Goal: Task Accomplishment & Management: Use online tool/utility

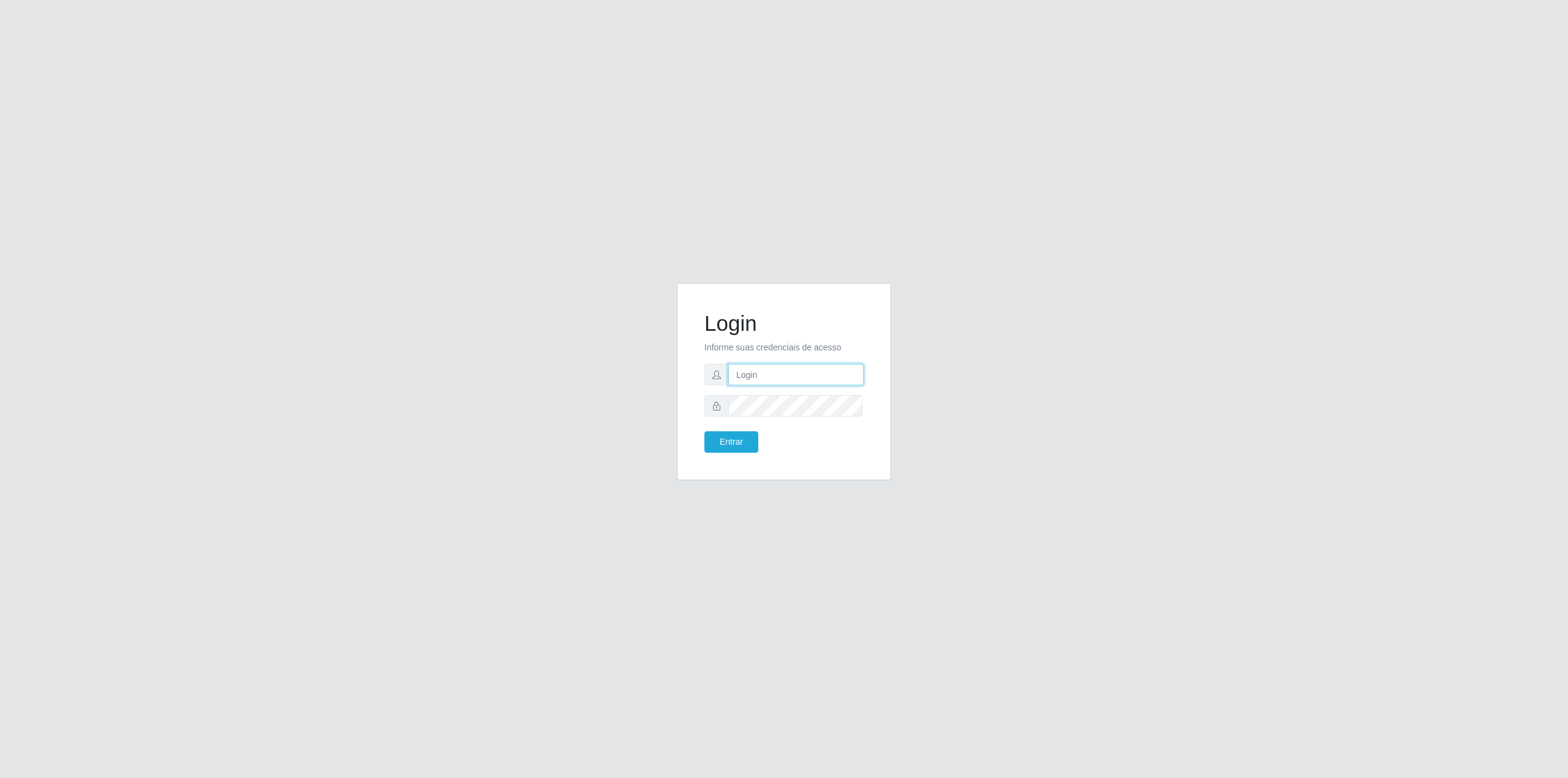
click at [768, 376] on input "text" at bounding box center [796, 374] width 135 height 22
type input "[EMAIL_ADDRESS][DOMAIN_NAME]"
click at [722, 442] on button "Entrar" at bounding box center [731, 442] width 54 height 22
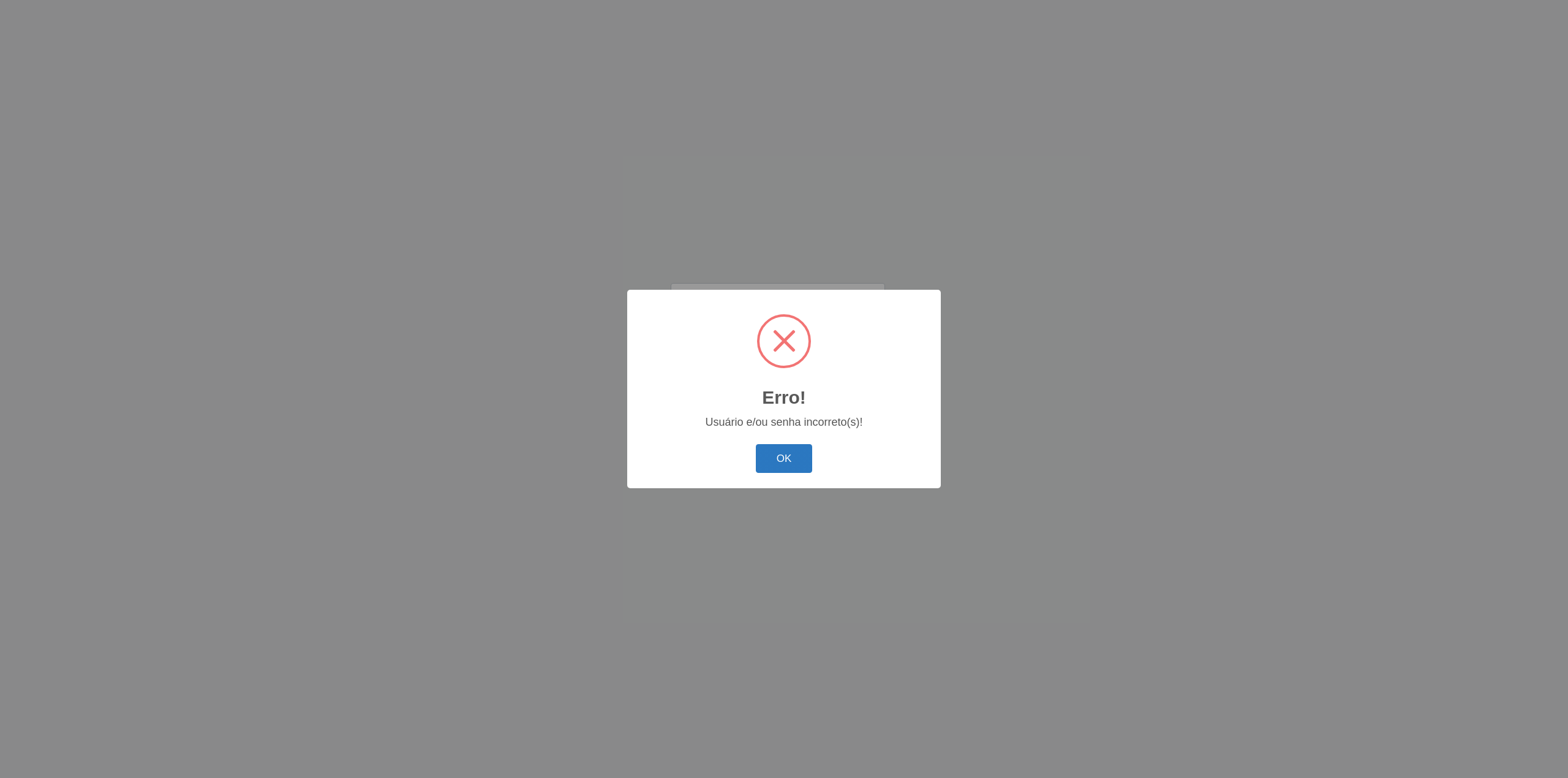
drag, startPoint x: 827, startPoint y: 448, endPoint x: 807, endPoint y: 461, distance: 23.9
click at [822, 459] on div "OK Cancel" at bounding box center [784, 458] width 289 height 35
click at [797, 463] on button "OK" at bounding box center [784, 458] width 57 height 29
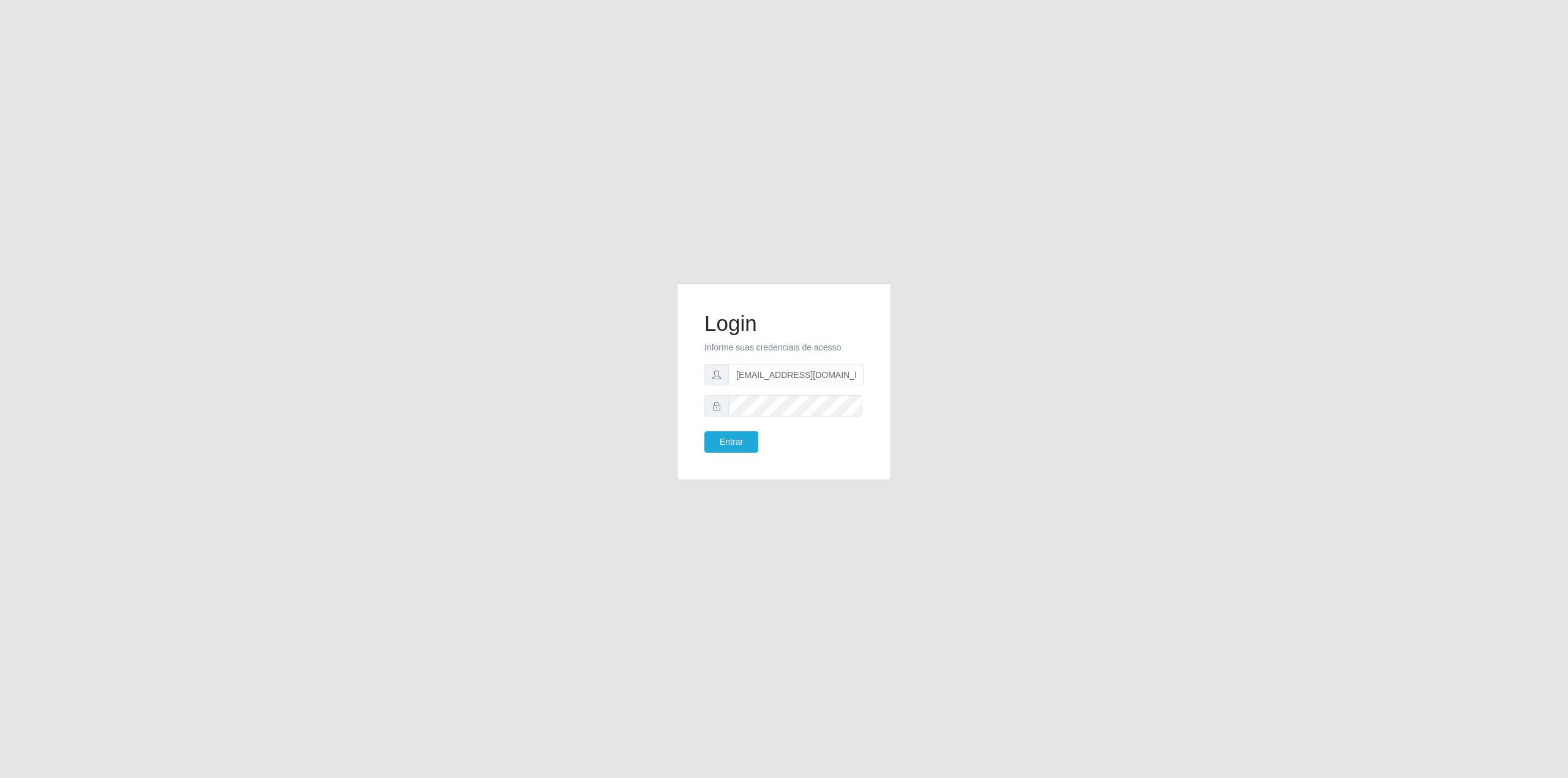
click at [731, 427] on form "Login Informe suas credenciais de acesso [EMAIL_ADDRESS][DOMAIN_NAME] Entrar" at bounding box center [784, 381] width 159 height 142
click at [738, 431] on button "Entrar" at bounding box center [731, 442] width 54 height 22
click at [739, 437] on button "Entrar" at bounding box center [731, 442] width 54 height 22
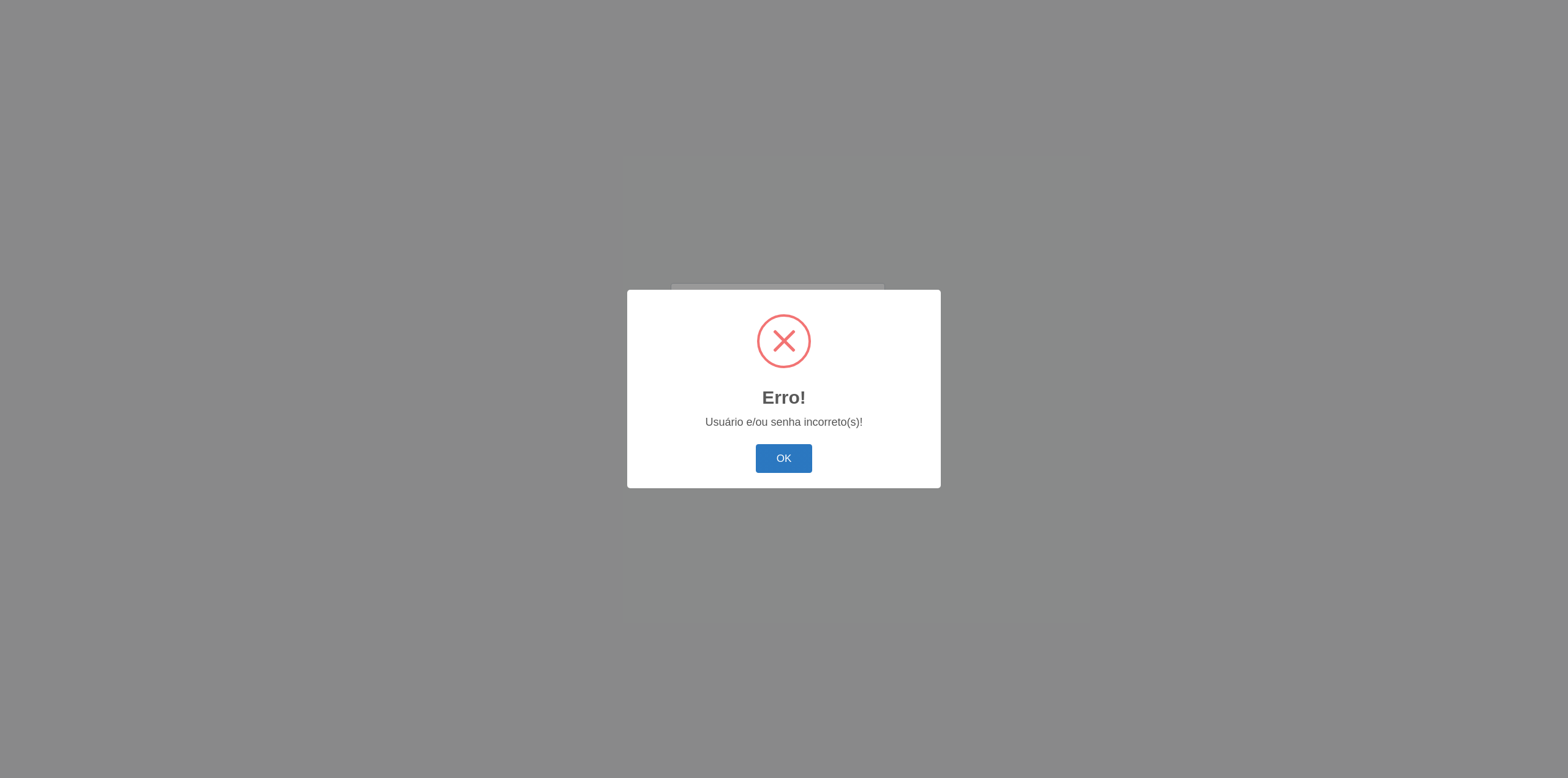
click at [770, 463] on button "OK" at bounding box center [784, 458] width 57 height 29
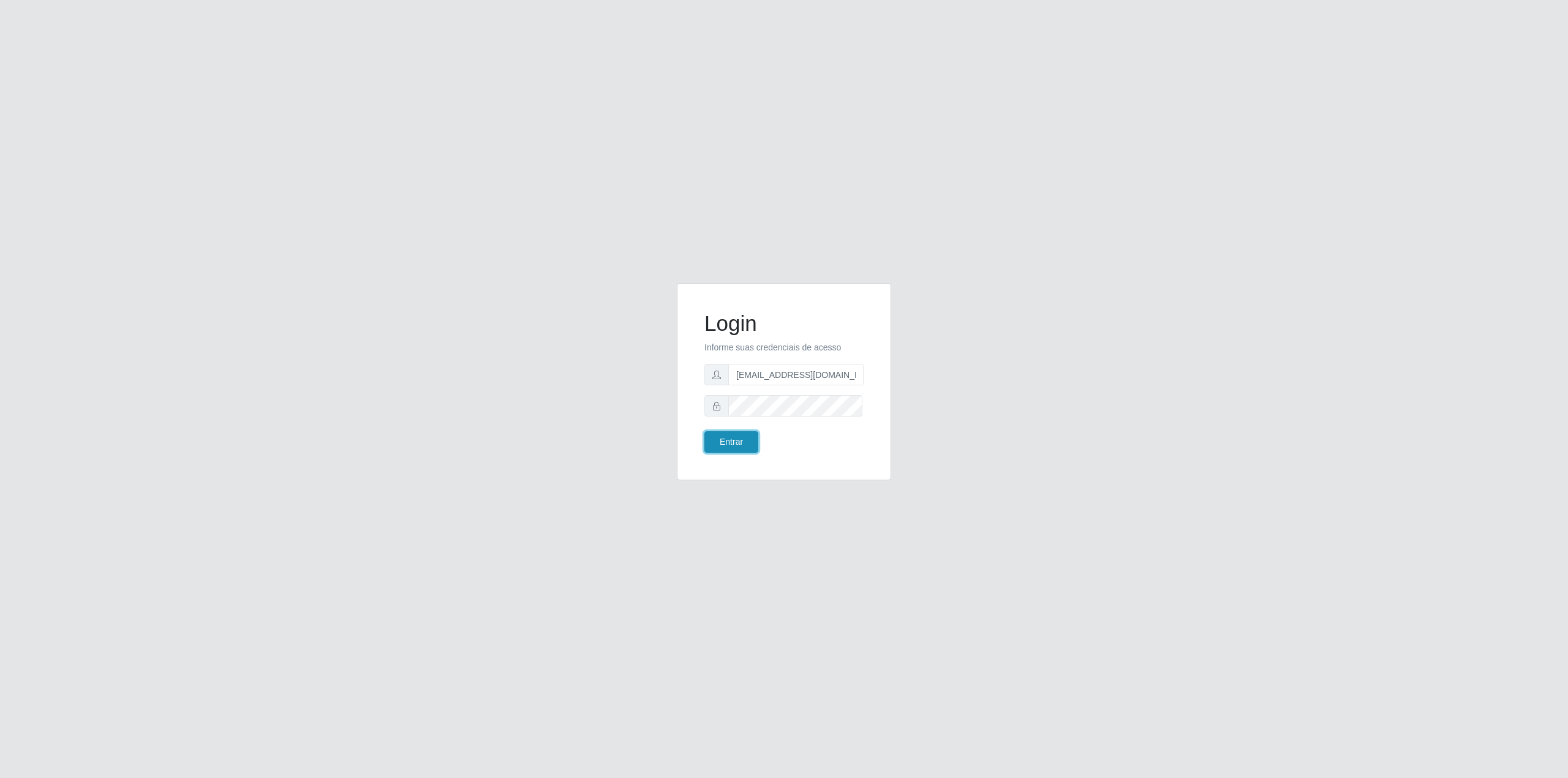
click at [734, 437] on button "Entrar" at bounding box center [731, 442] width 54 height 22
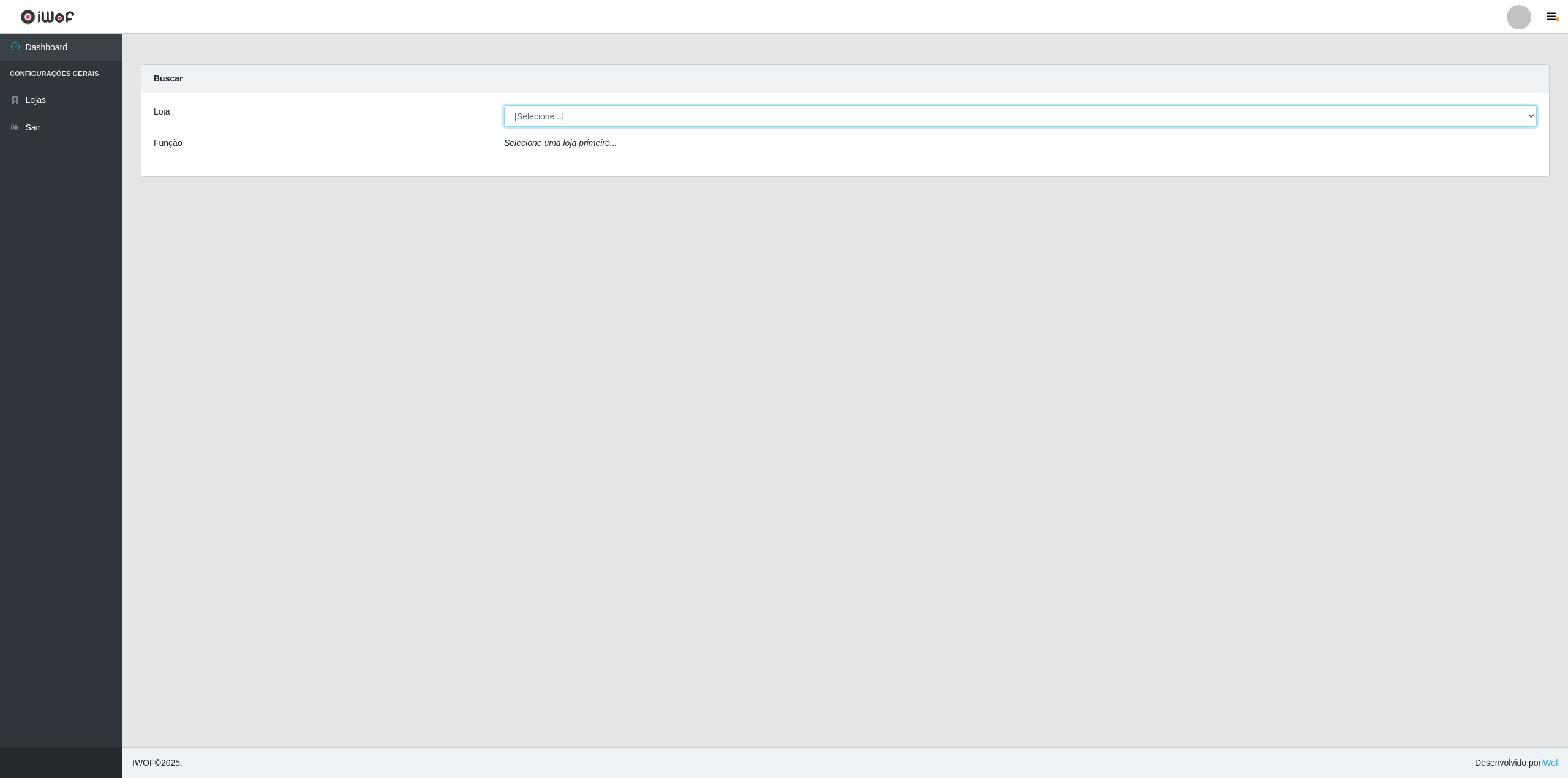
click at [1510, 113] on select "[Selecione...] BomQueSó Agreste - Loja 2" at bounding box center [1020, 116] width 1032 height 22
select select "214"
click at [504, 105] on select "[Selecione...] BomQueSó Agreste - Loja 2" at bounding box center [1020, 116] width 1032 height 22
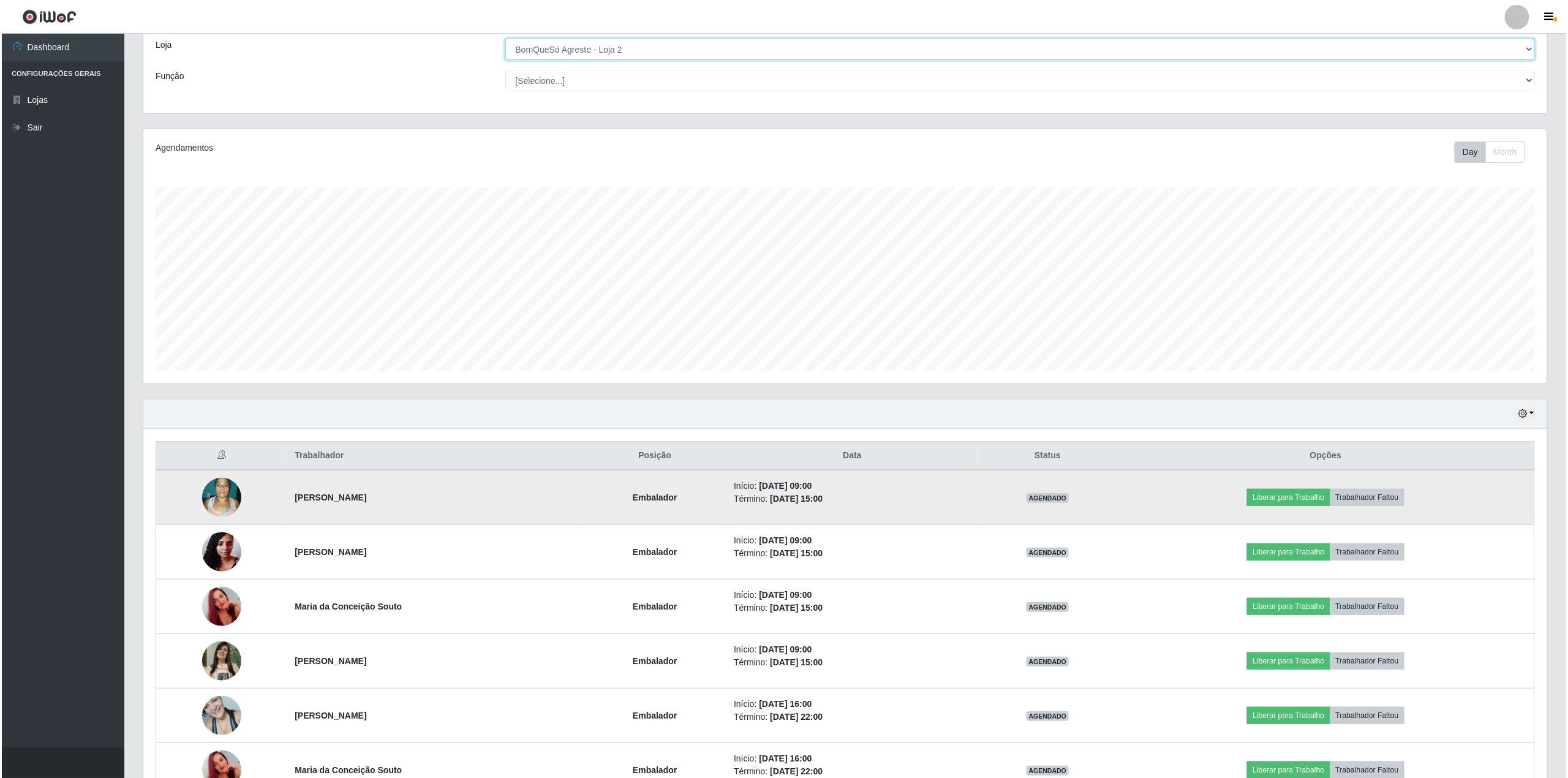
scroll to position [230, 0]
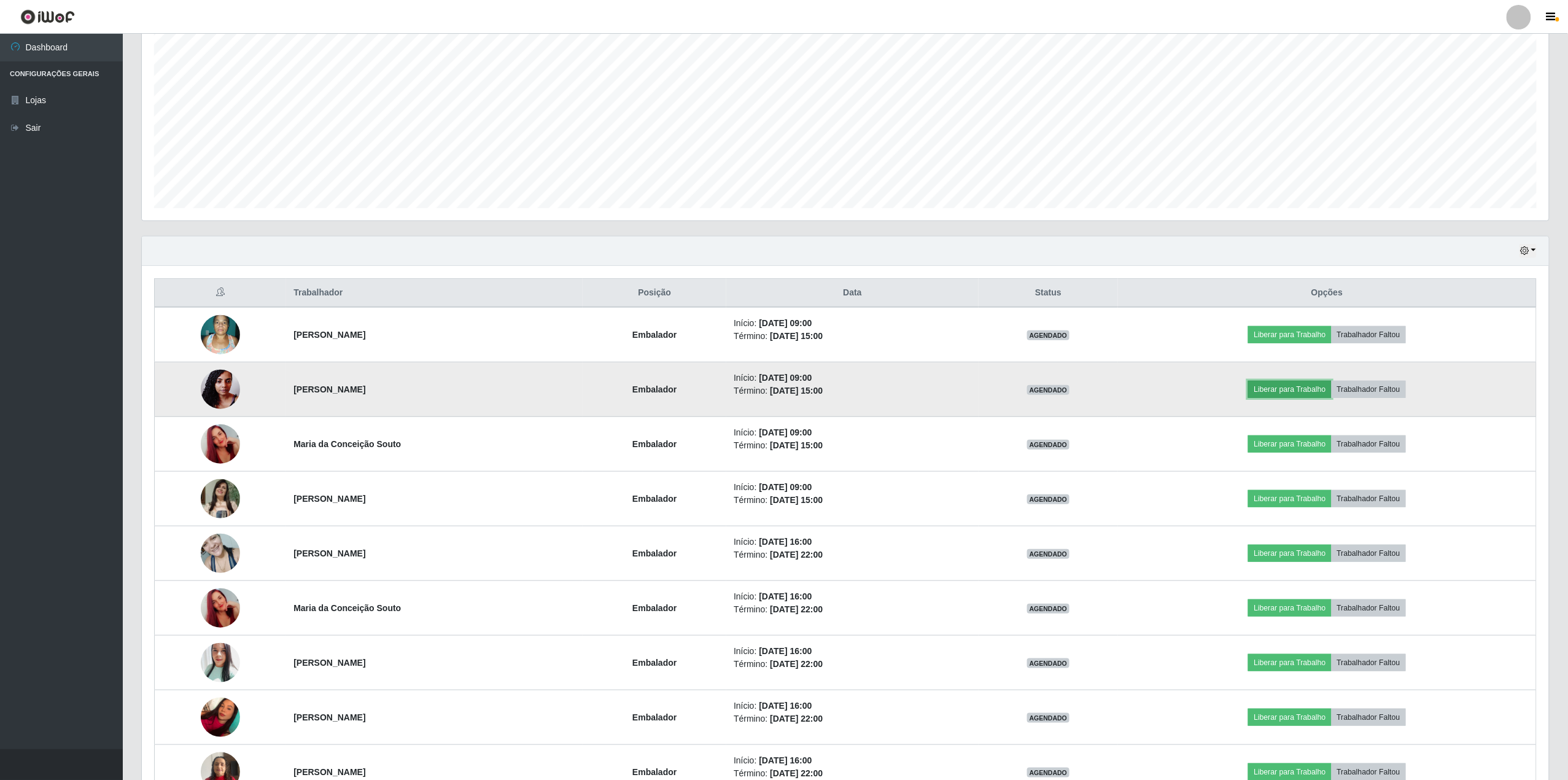
click at [1331, 395] on button "Liberar para Trabalho" at bounding box center [1289, 389] width 83 height 17
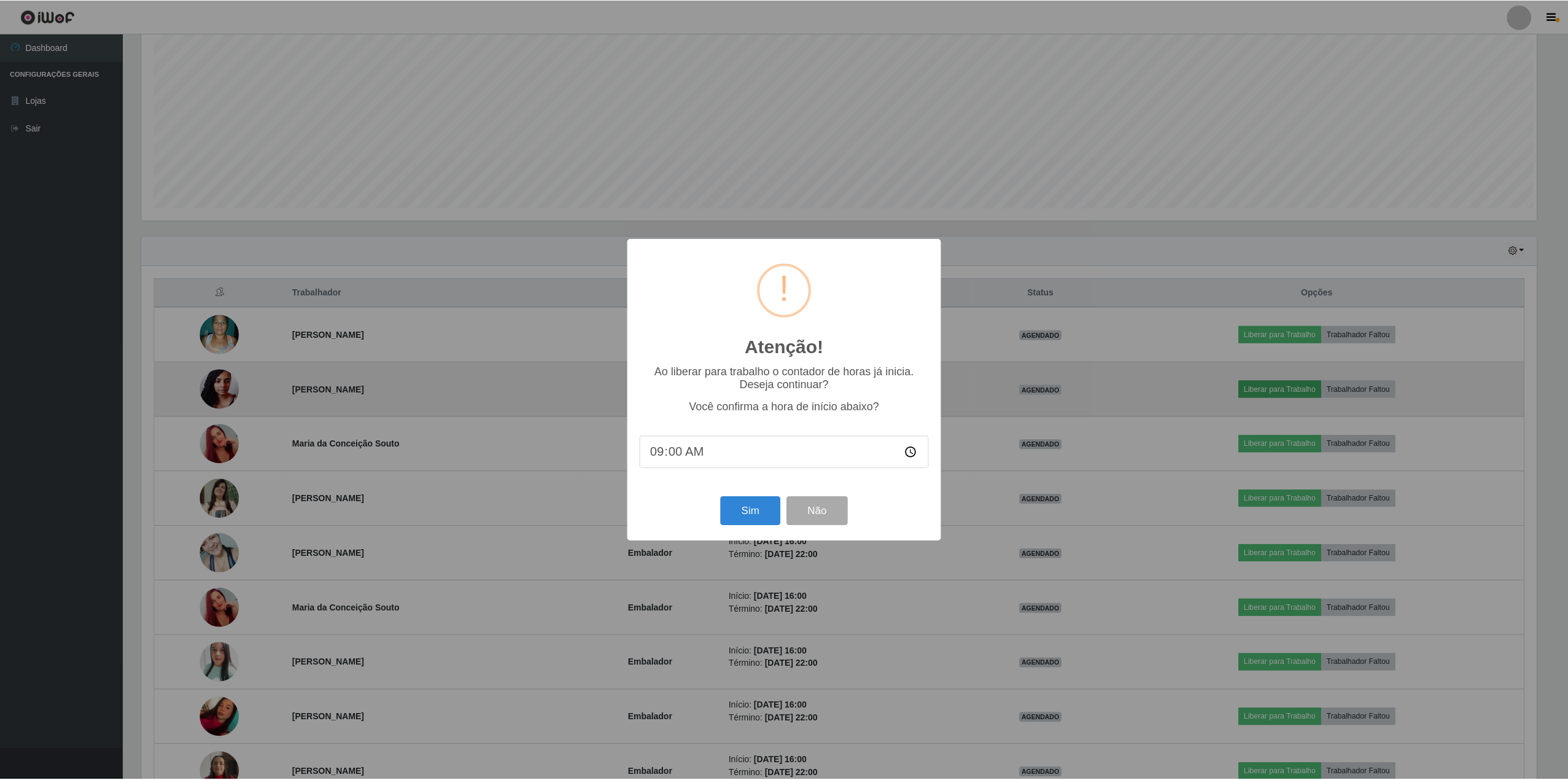
scroll to position [255, 1398]
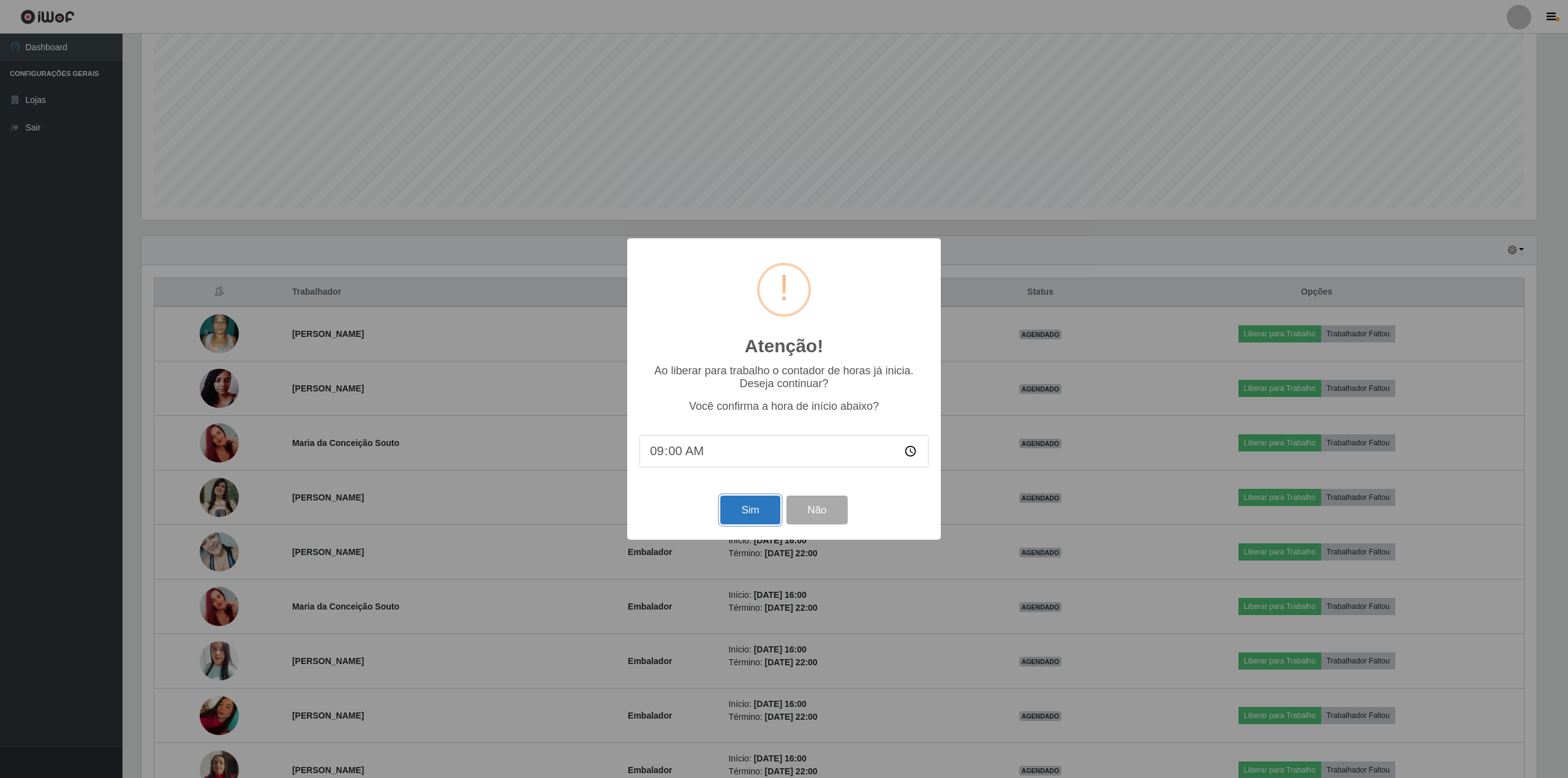
click at [751, 511] on button "Sim" at bounding box center [750, 510] width 59 height 29
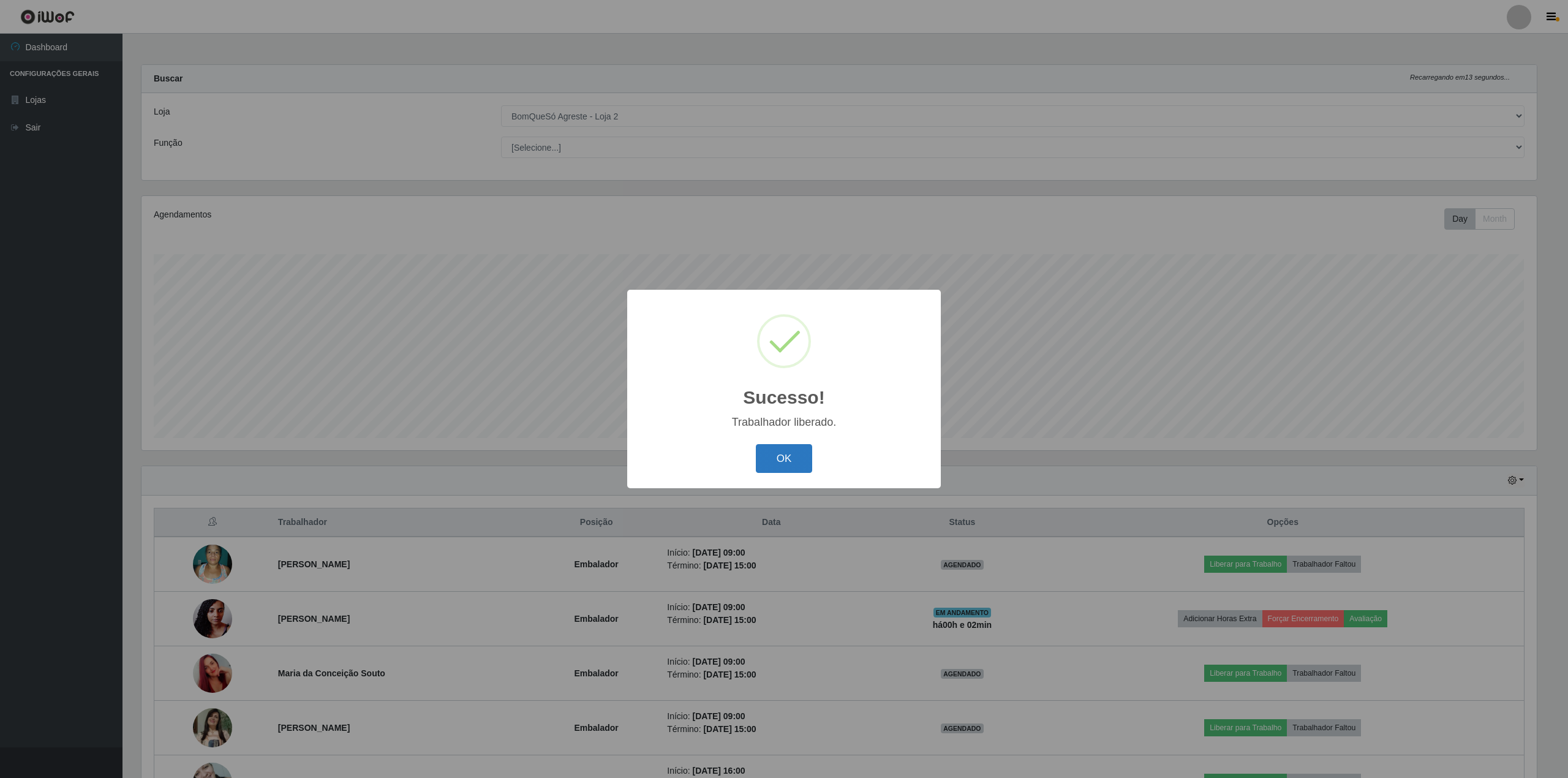
click at [801, 455] on button "OK" at bounding box center [784, 458] width 57 height 29
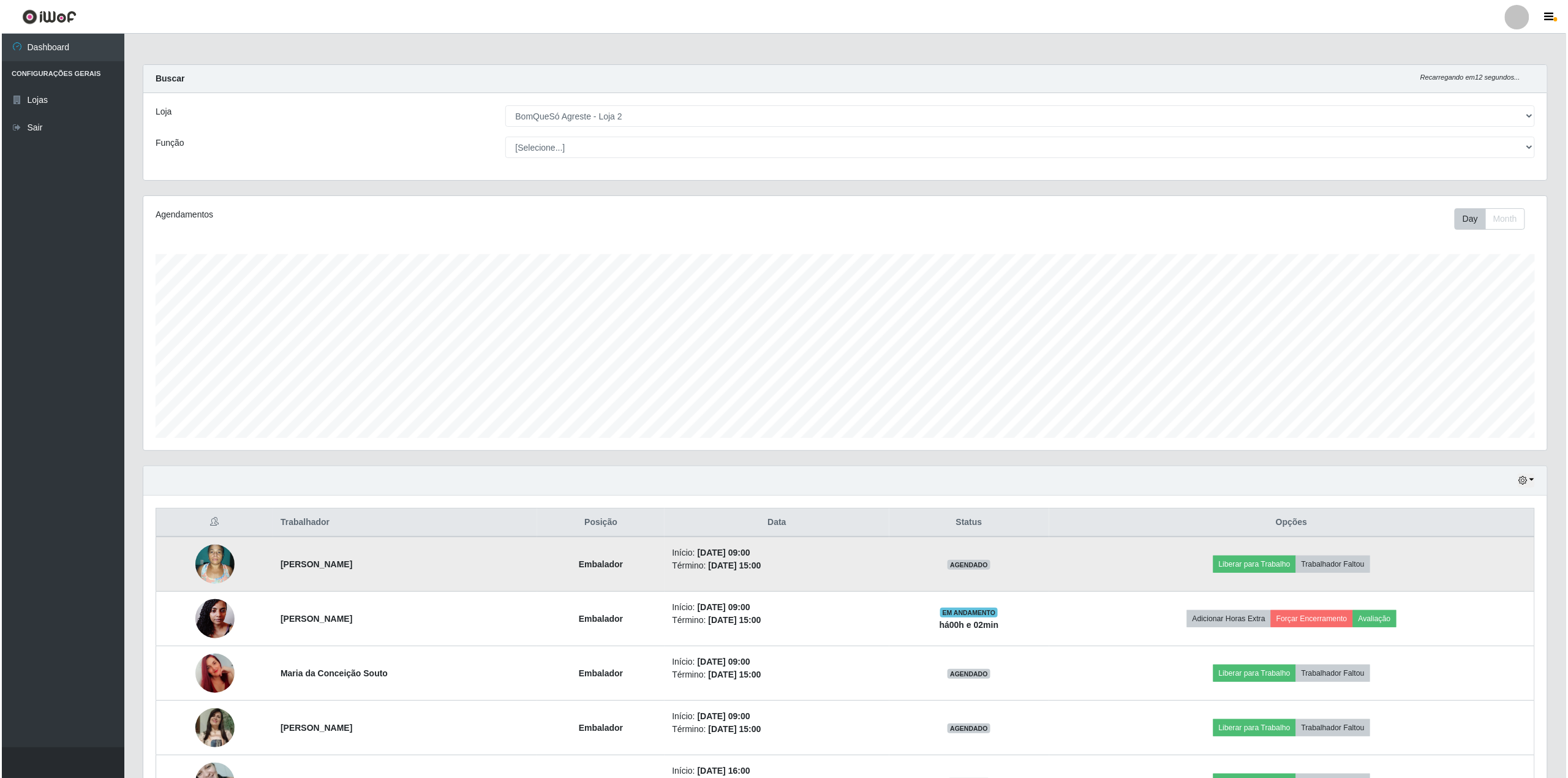
scroll to position [82, 0]
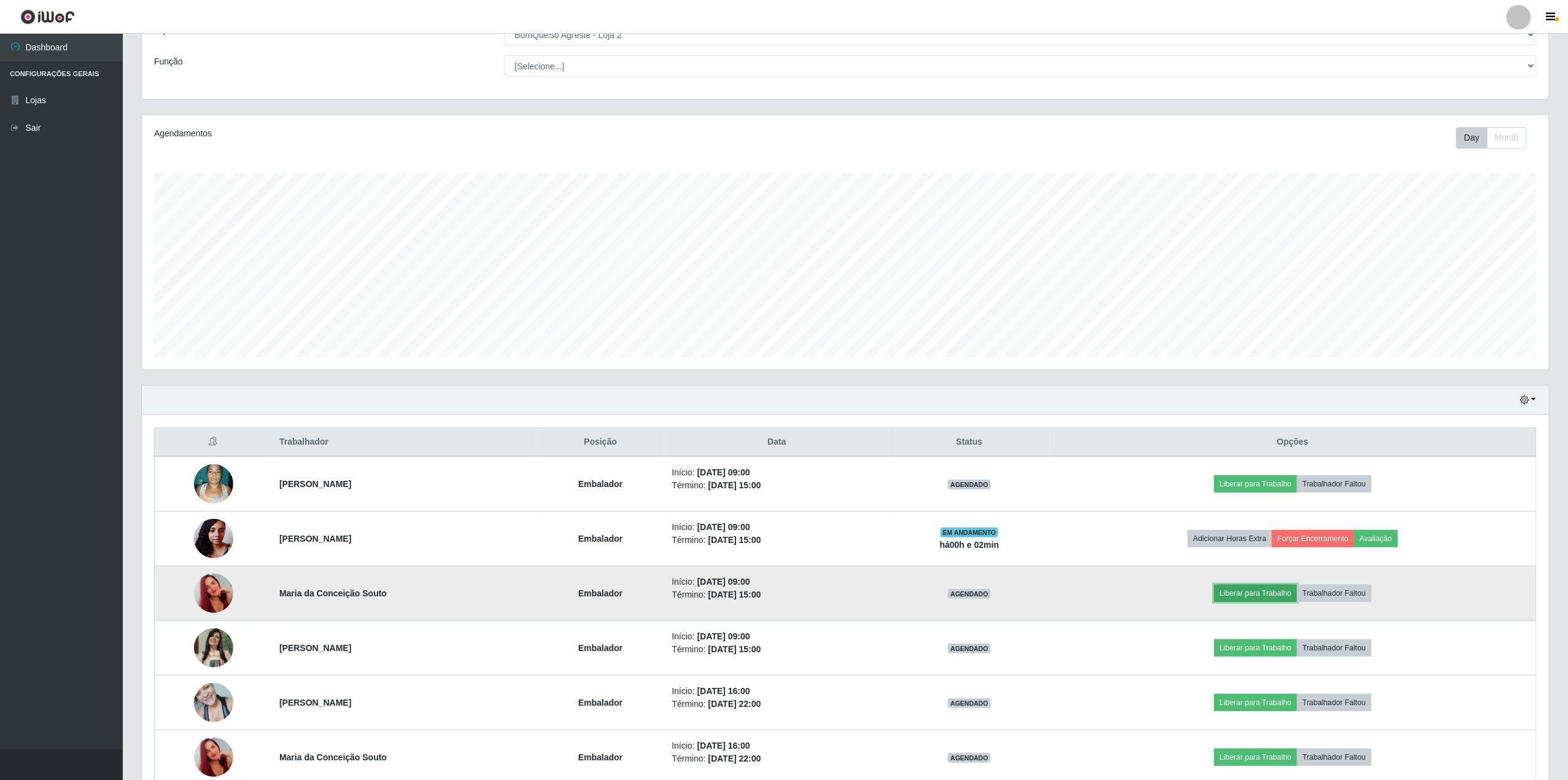
click at [1283, 602] on button "Liberar para Trabalho" at bounding box center [1256, 593] width 83 height 17
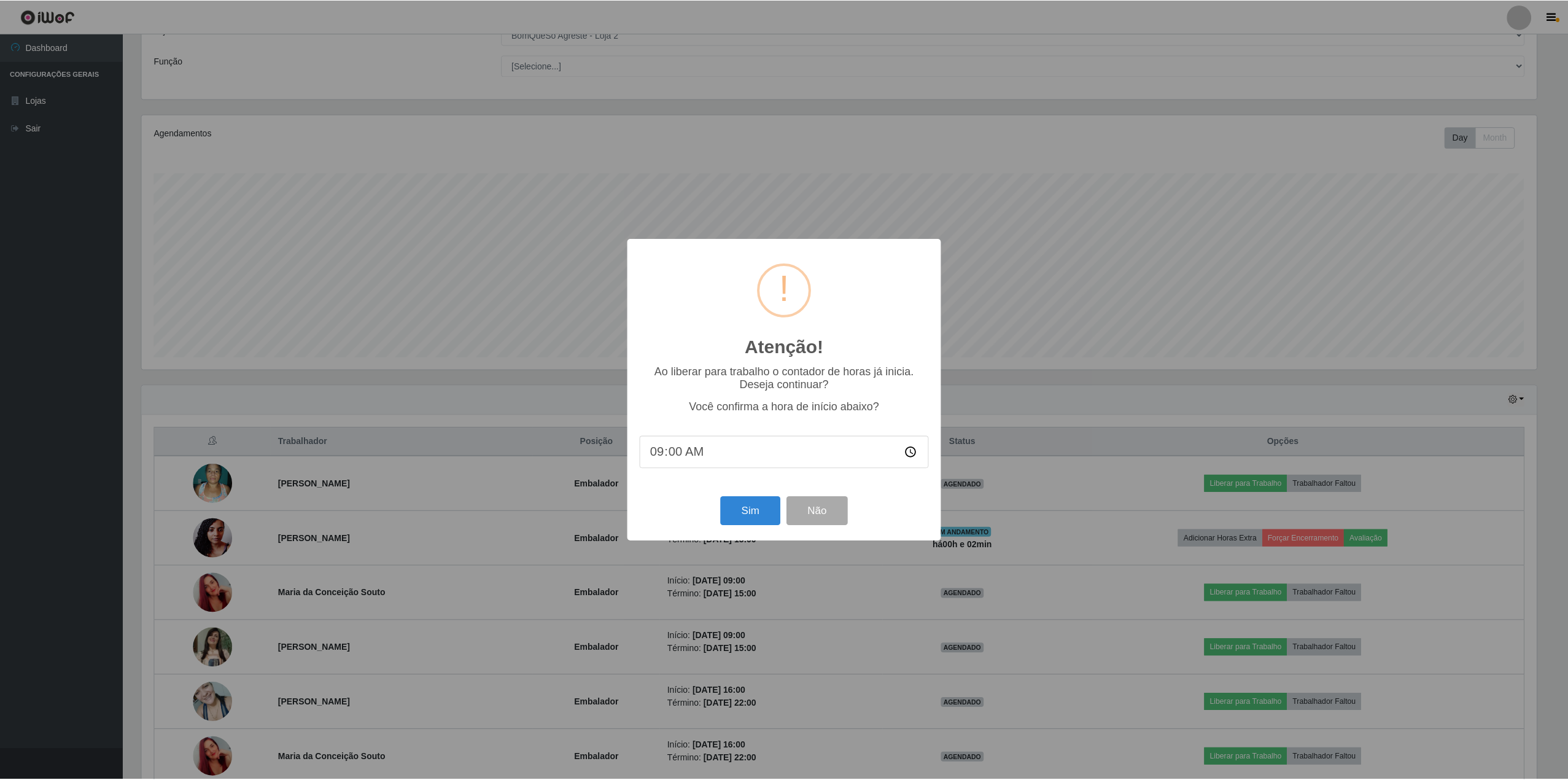
scroll to position [255, 1398]
click at [1276, 598] on div "Atenção! × Ao liberar para trabalho o contador de horas já inicia. Deseja conti…" at bounding box center [785, 390] width 1571 height 780
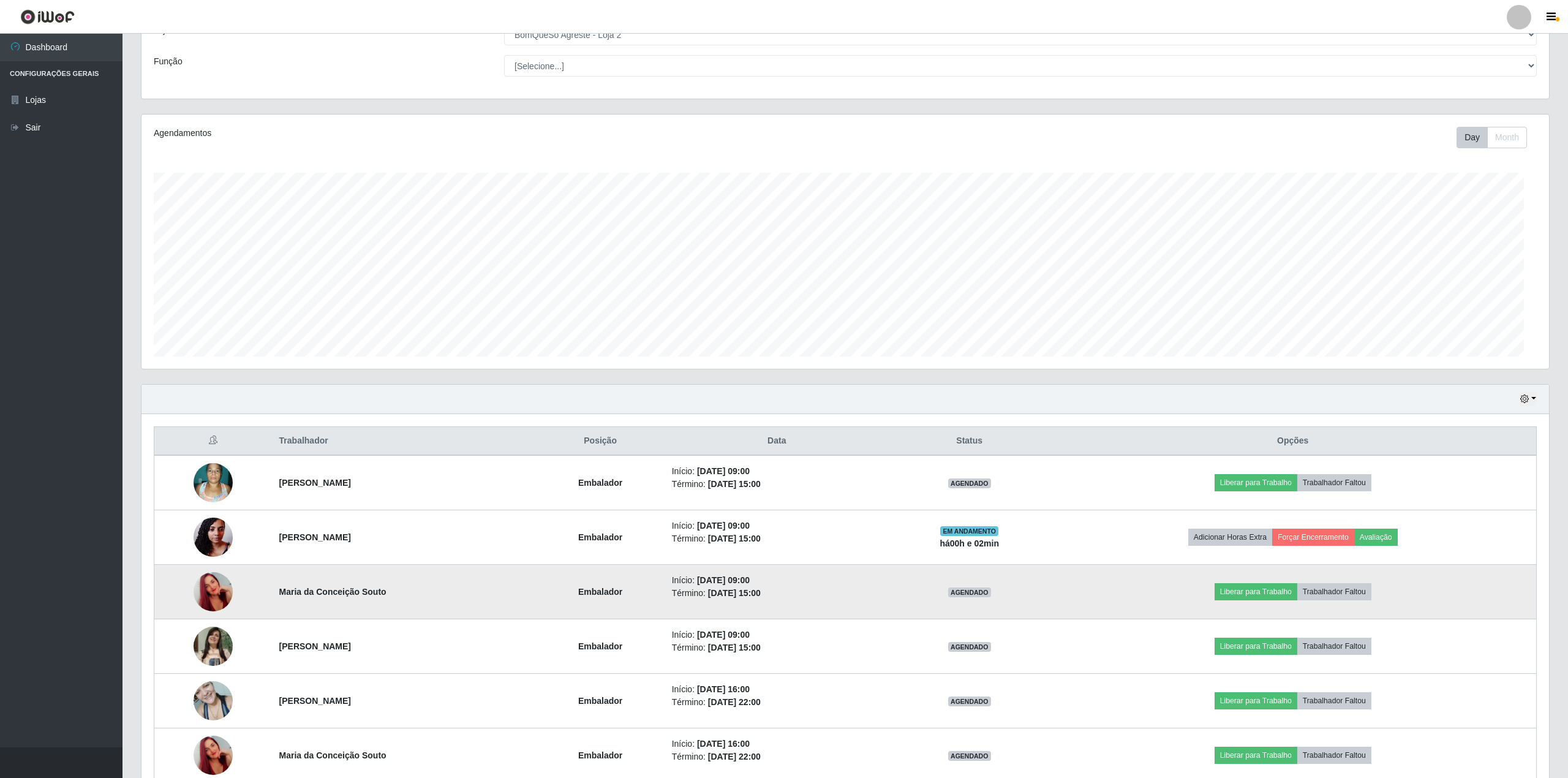
scroll to position [255, 1404]
click at [1285, 589] on button "Liberar para Trabalho" at bounding box center [1253, 591] width 83 height 17
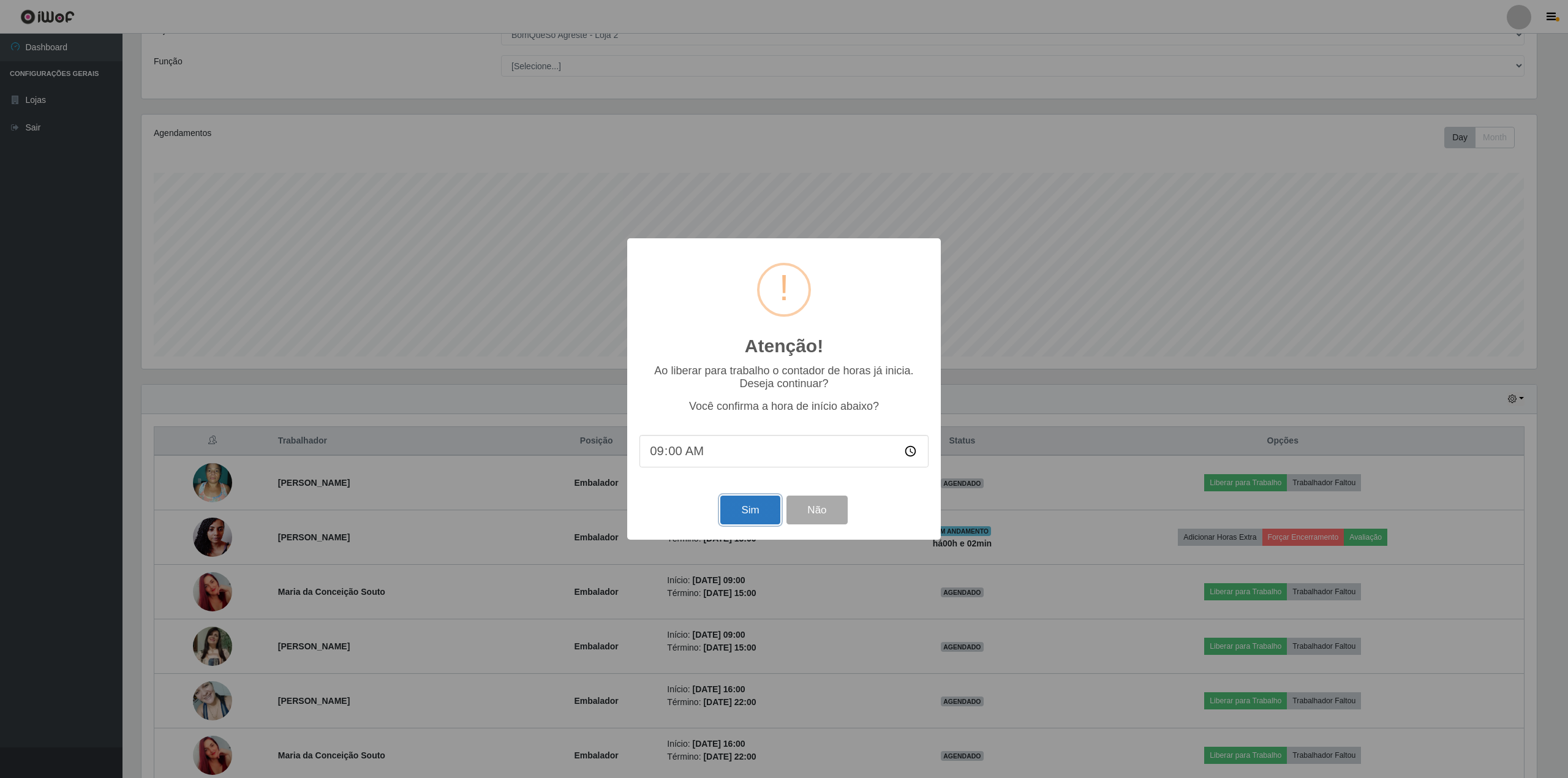
click at [746, 512] on button "Sim" at bounding box center [750, 510] width 59 height 29
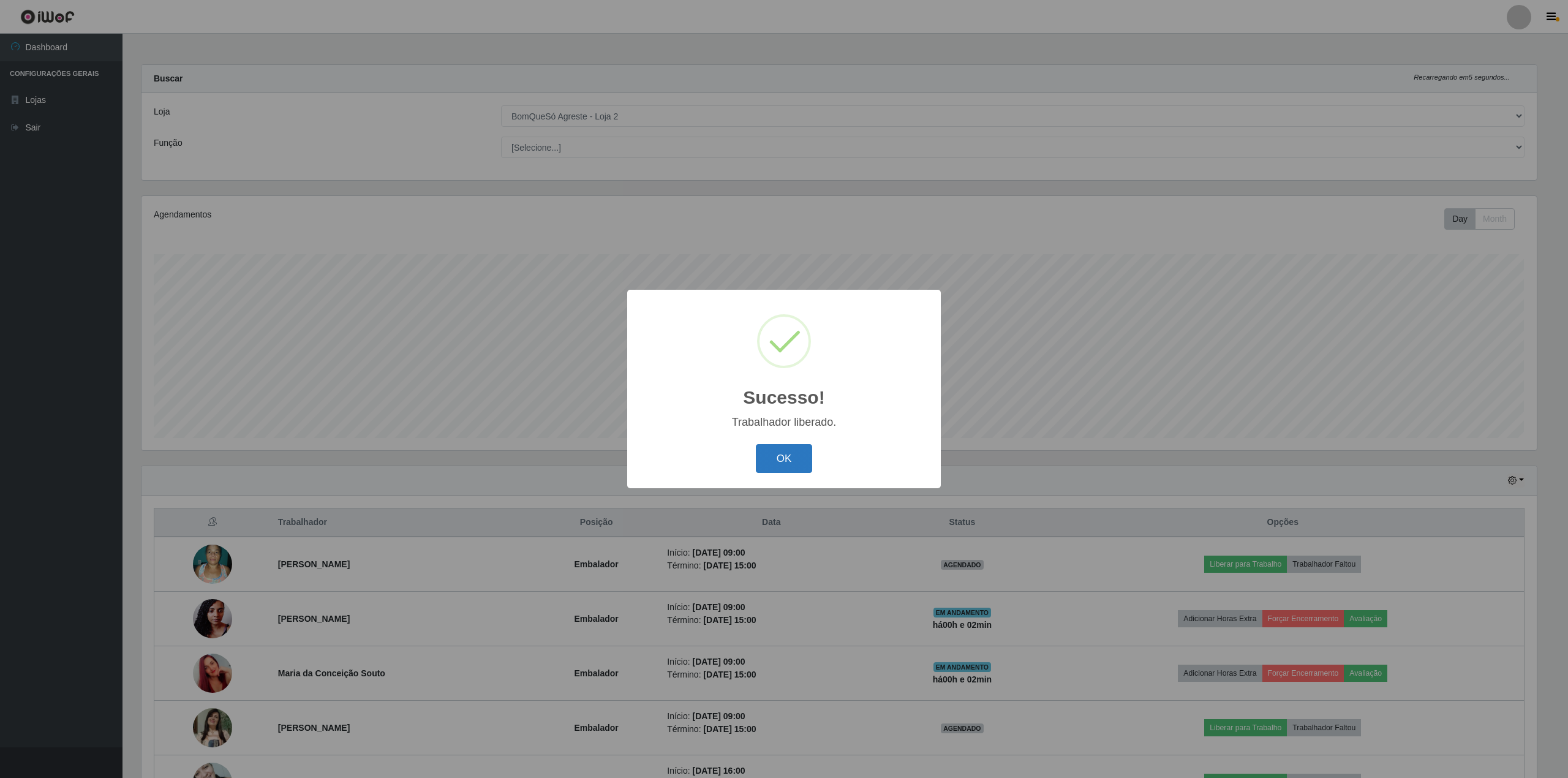
click at [790, 461] on button "OK" at bounding box center [784, 458] width 57 height 29
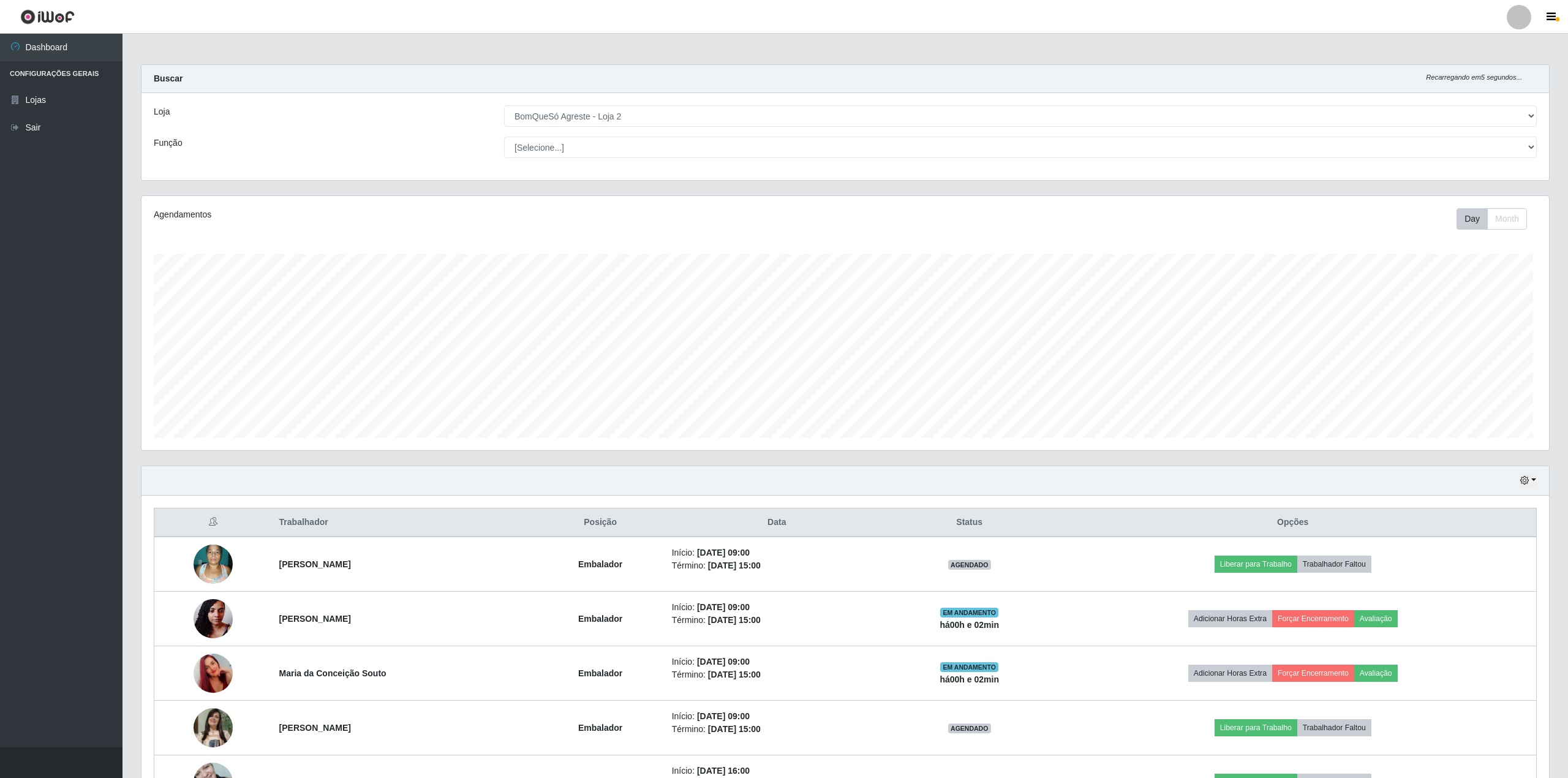
scroll to position [255, 1404]
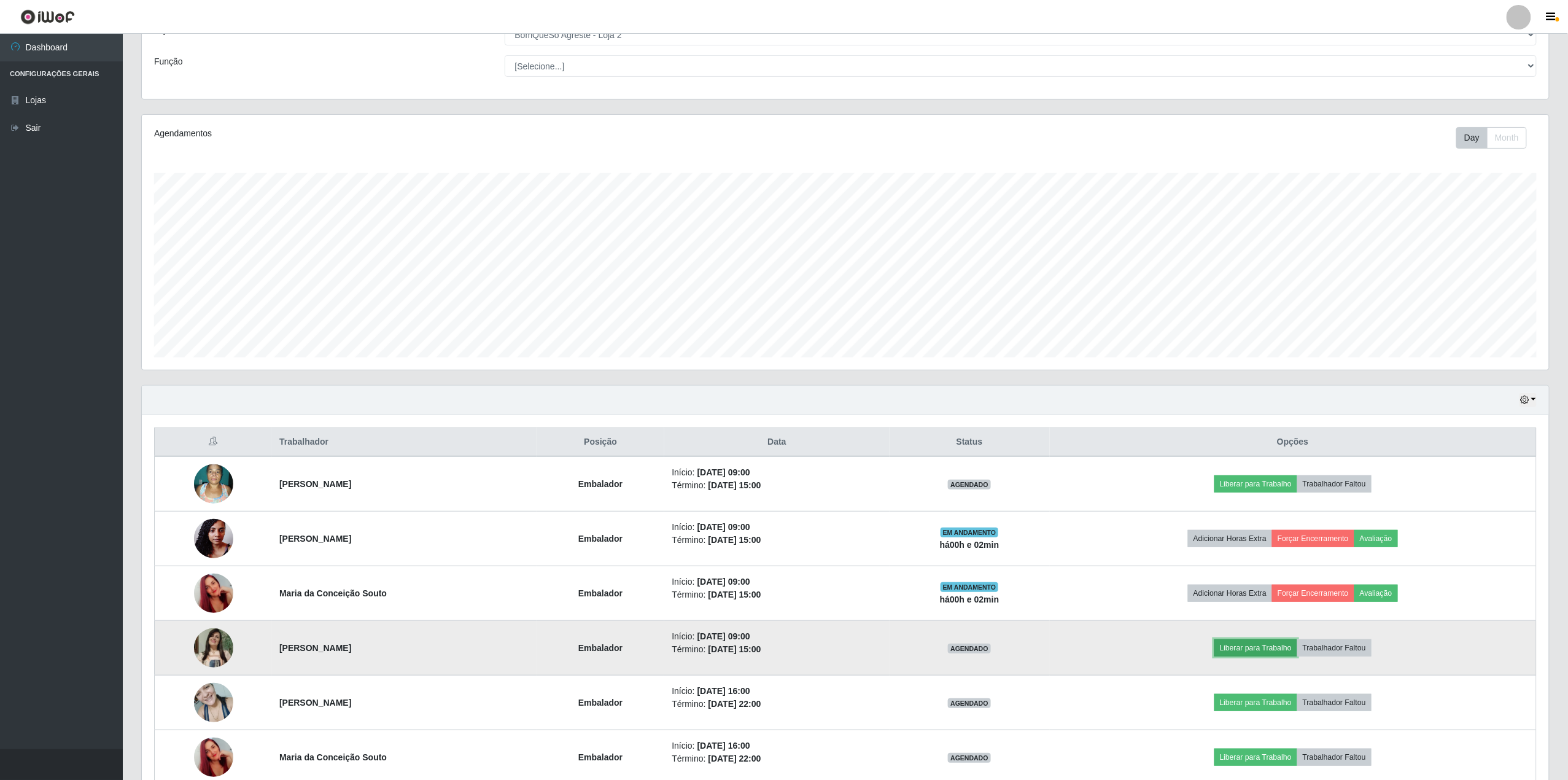
click at [1261, 655] on button "Liberar para Trabalho" at bounding box center [1256, 647] width 83 height 17
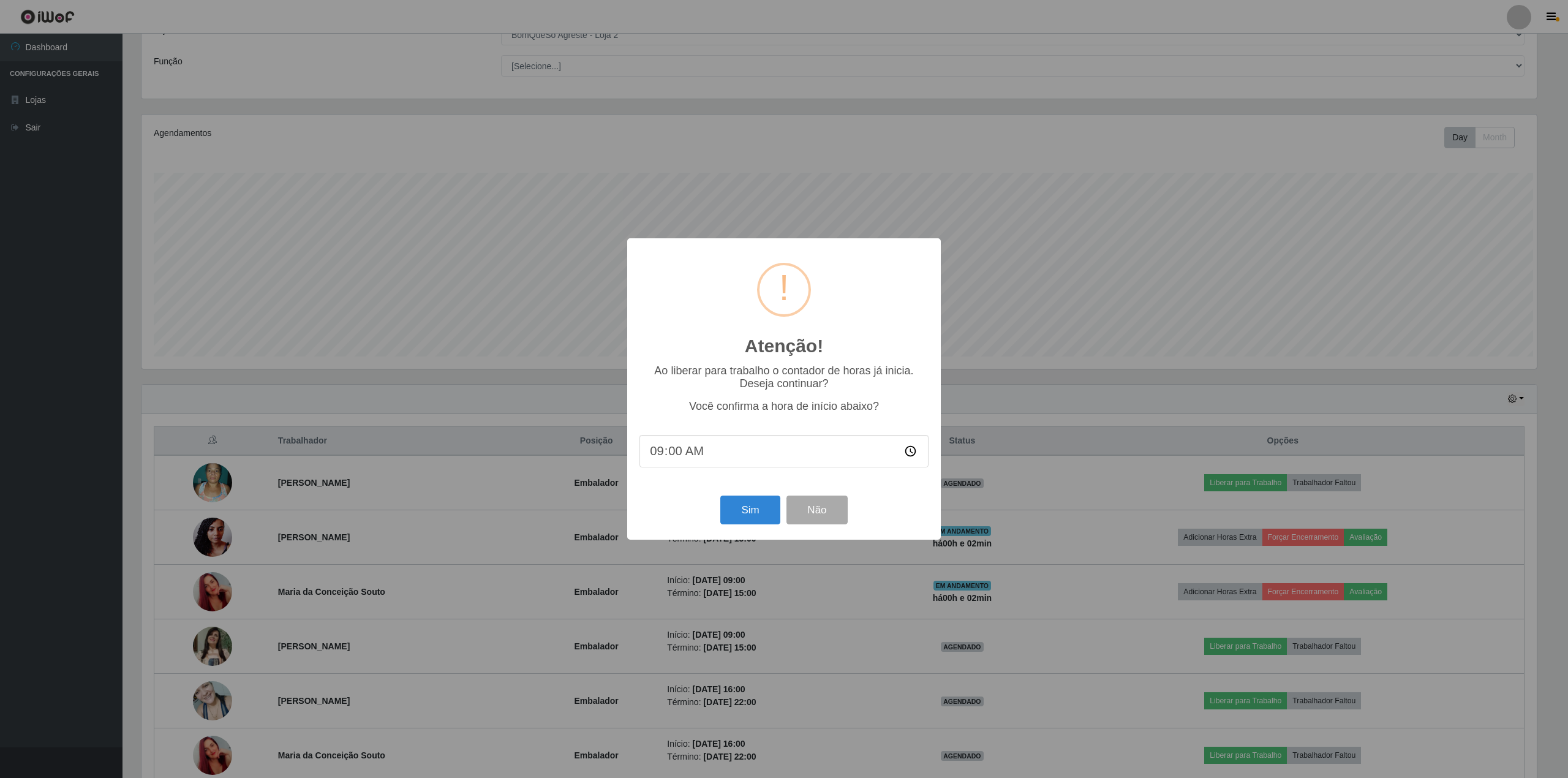
scroll to position [0, 0]
click at [774, 513] on button "Sim" at bounding box center [750, 510] width 59 height 29
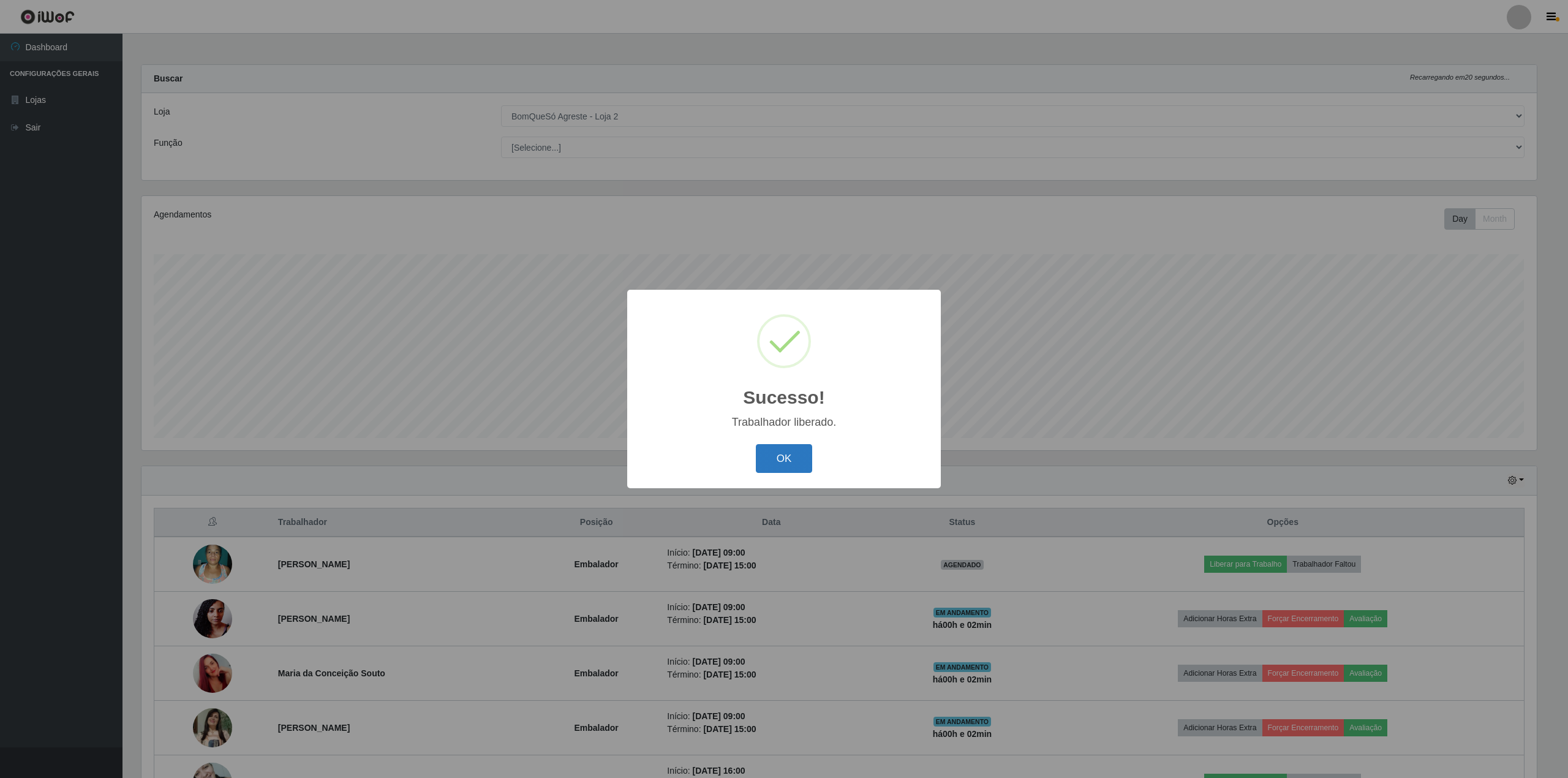
drag, startPoint x: 777, startPoint y: 450, endPoint x: 780, endPoint y: 463, distance: 13.3
click at [780, 463] on button "OK" at bounding box center [784, 458] width 57 height 29
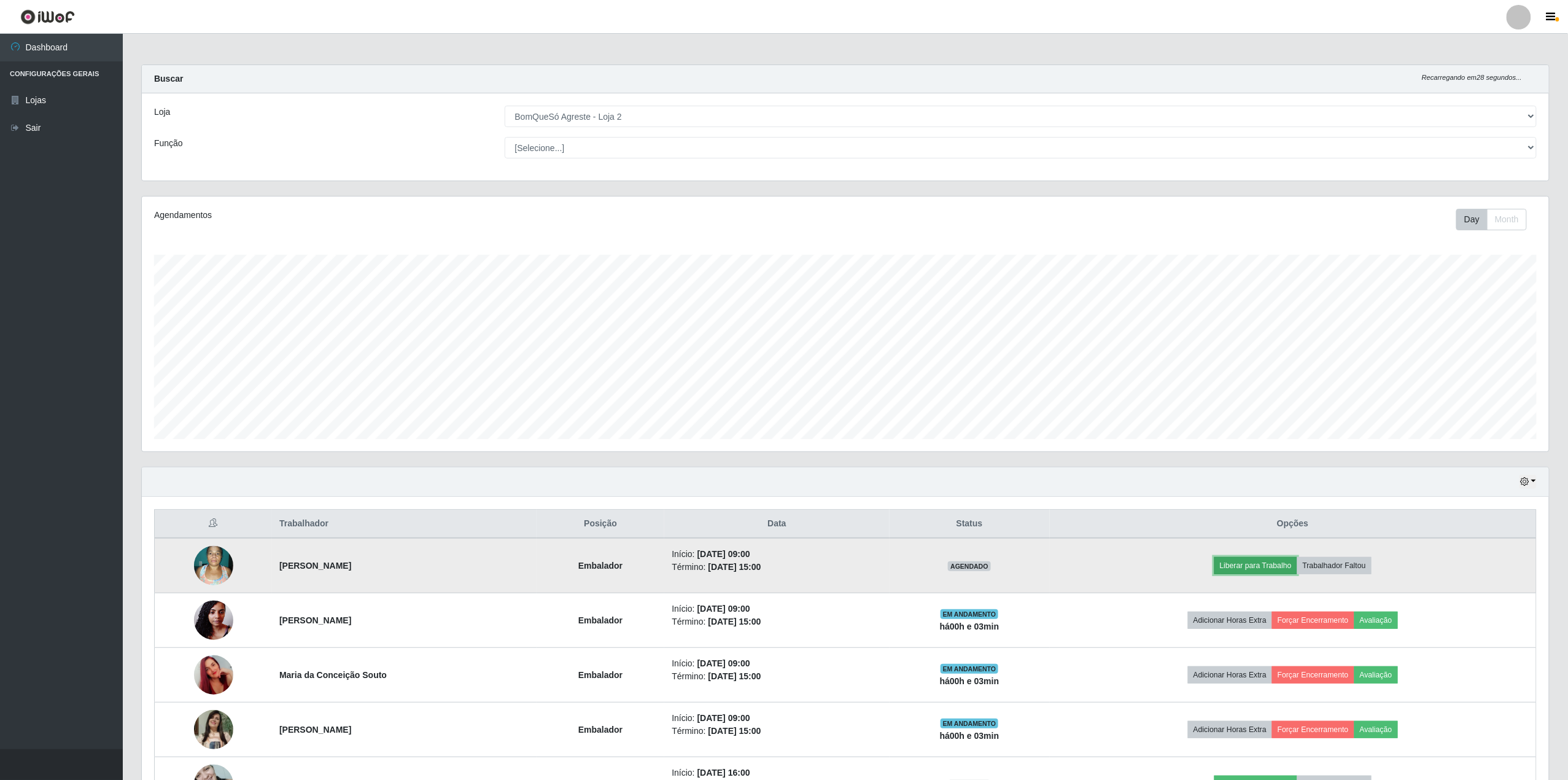
click at [1278, 566] on button "Liberar para Trabalho" at bounding box center [1256, 565] width 83 height 17
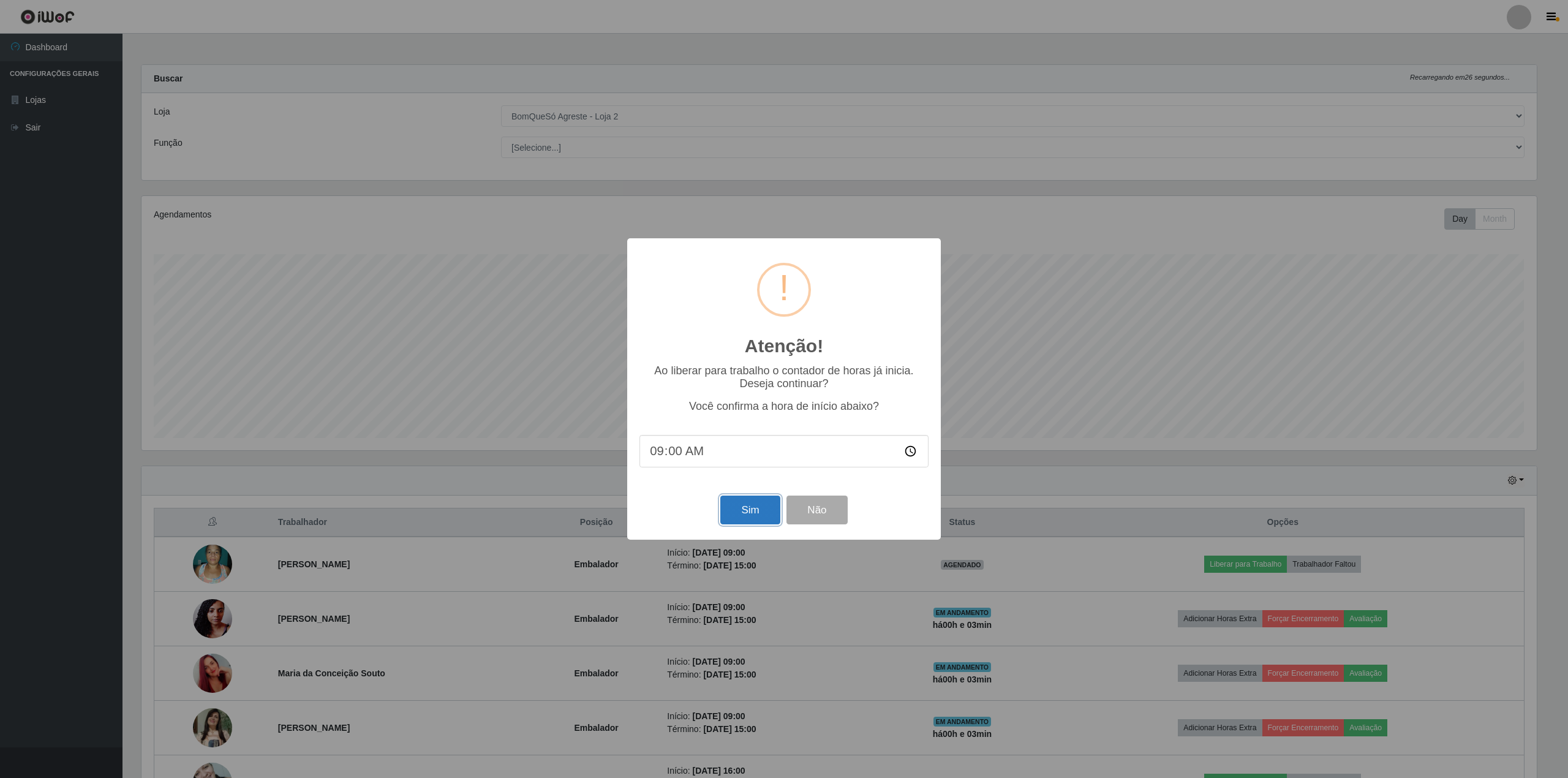
click at [720, 508] on button "Sim" at bounding box center [750, 510] width 59 height 29
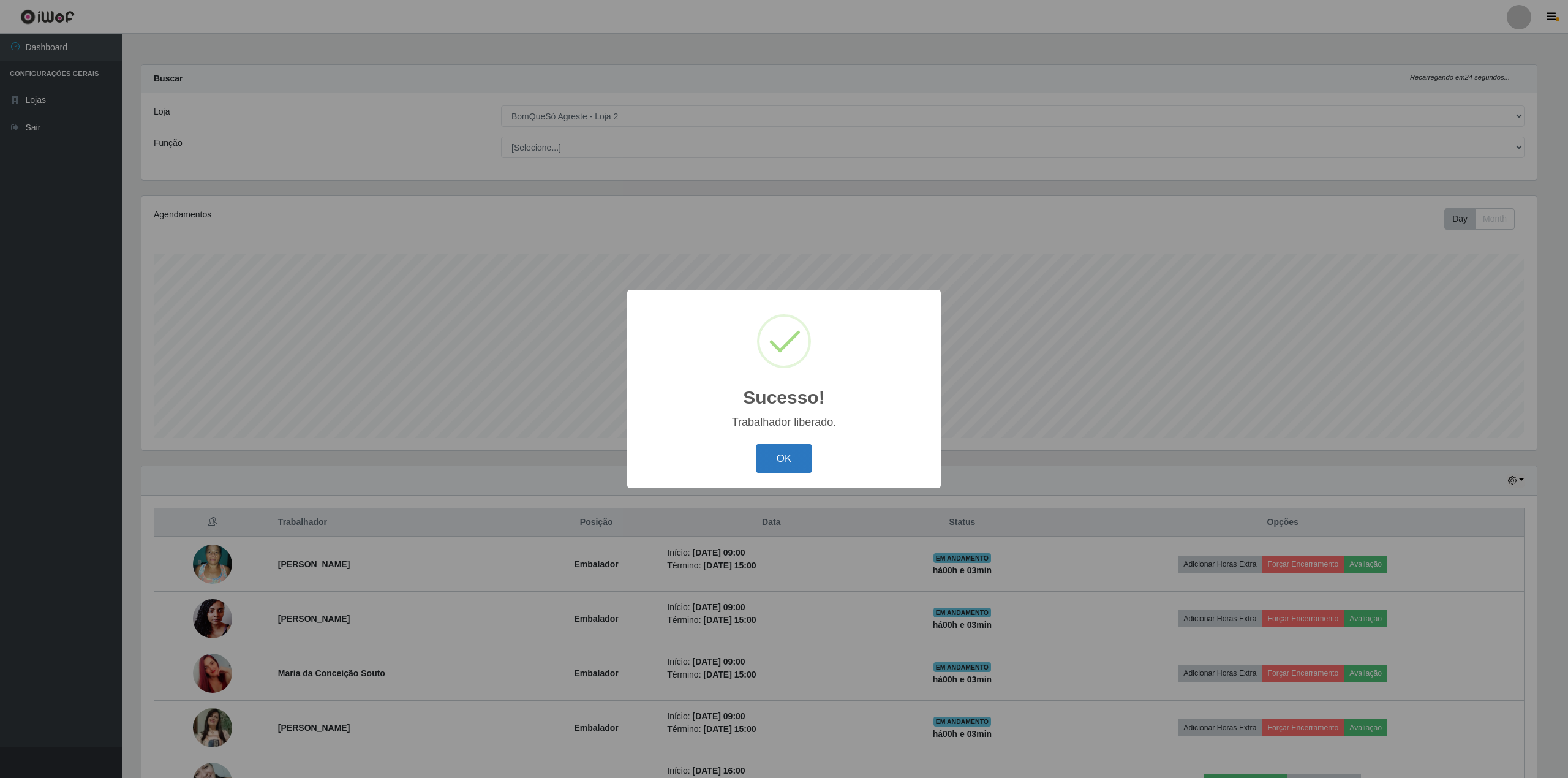
click at [778, 471] on button "OK" at bounding box center [784, 458] width 57 height 29
